Goal: Transaction & Acquisition: Purchase product/service

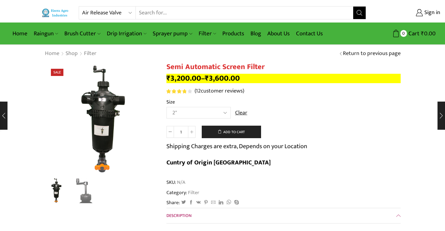
select select "air-release-valve"
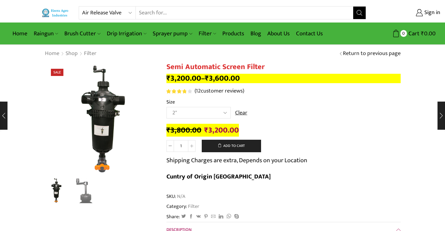
click at [360, 13] on icon "Search button" at bounding box center [360, 13] width 6 height 6
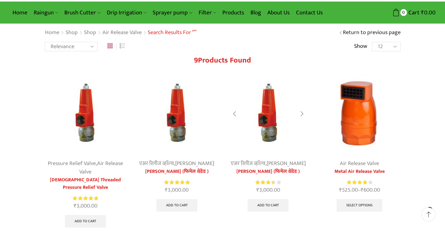
scroll to position [31, 0]
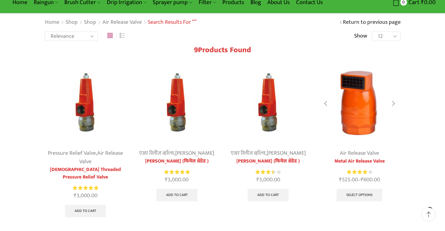
click at [378, 124] on img at bounding box center [360, 103] width 82 height 82
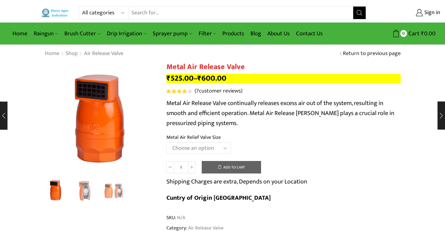
click at [218, 147] on select "Choose an option HT-88P 1" HT-89 1.5"" at bounding box center [199, 148] width 64 height 12
click at [167, 142] on select "Choose an option HT-88P 1" HT-89 1.5"" at bounding box center [199, 148] width 64 height 12
select select "ht-88p-1"
